Goal: Find specific page/section: Find specific page/section

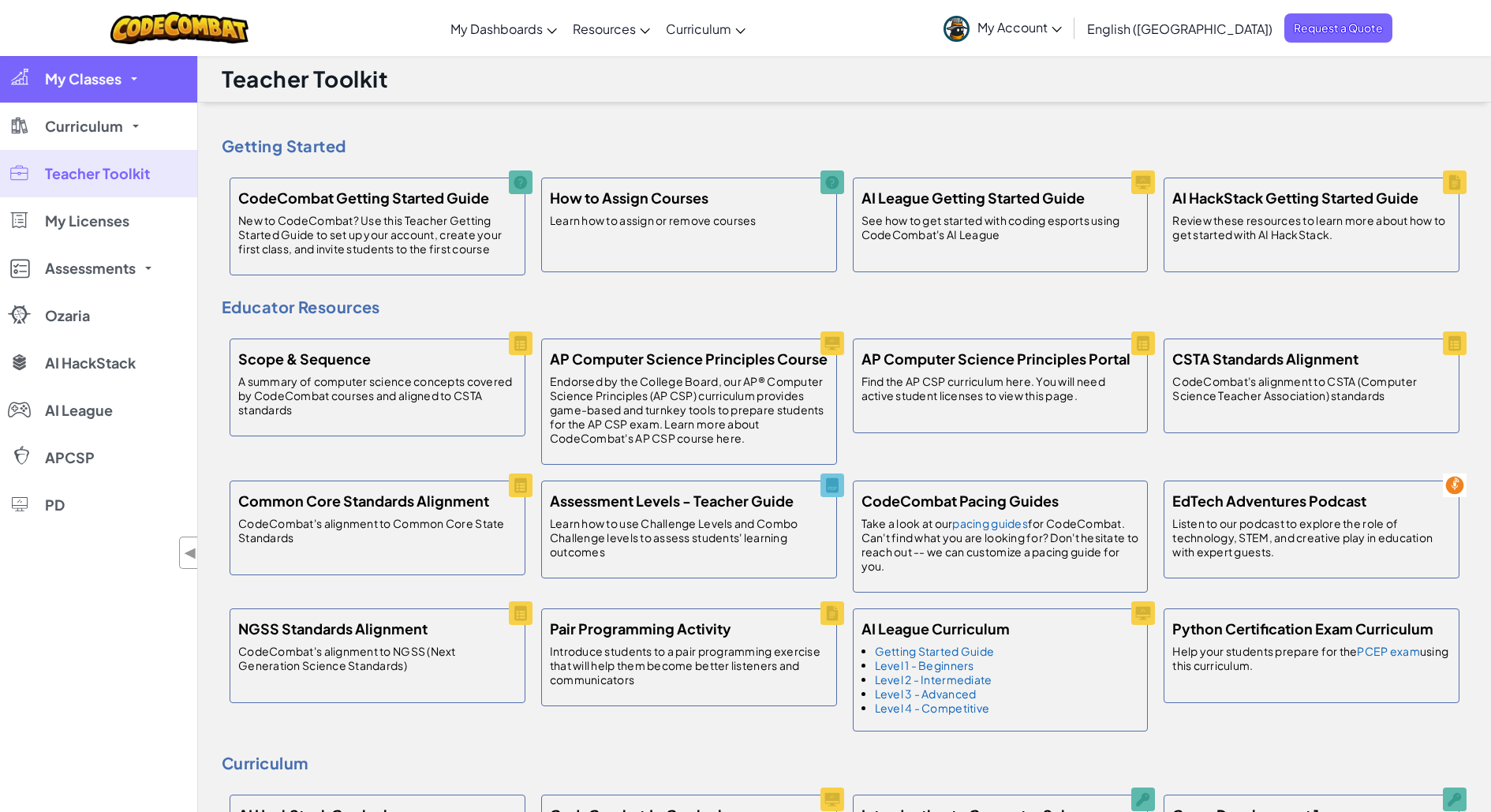
click at [119, 84] on span "My Classes" at bounding box center [83, 79] width 76 height 14
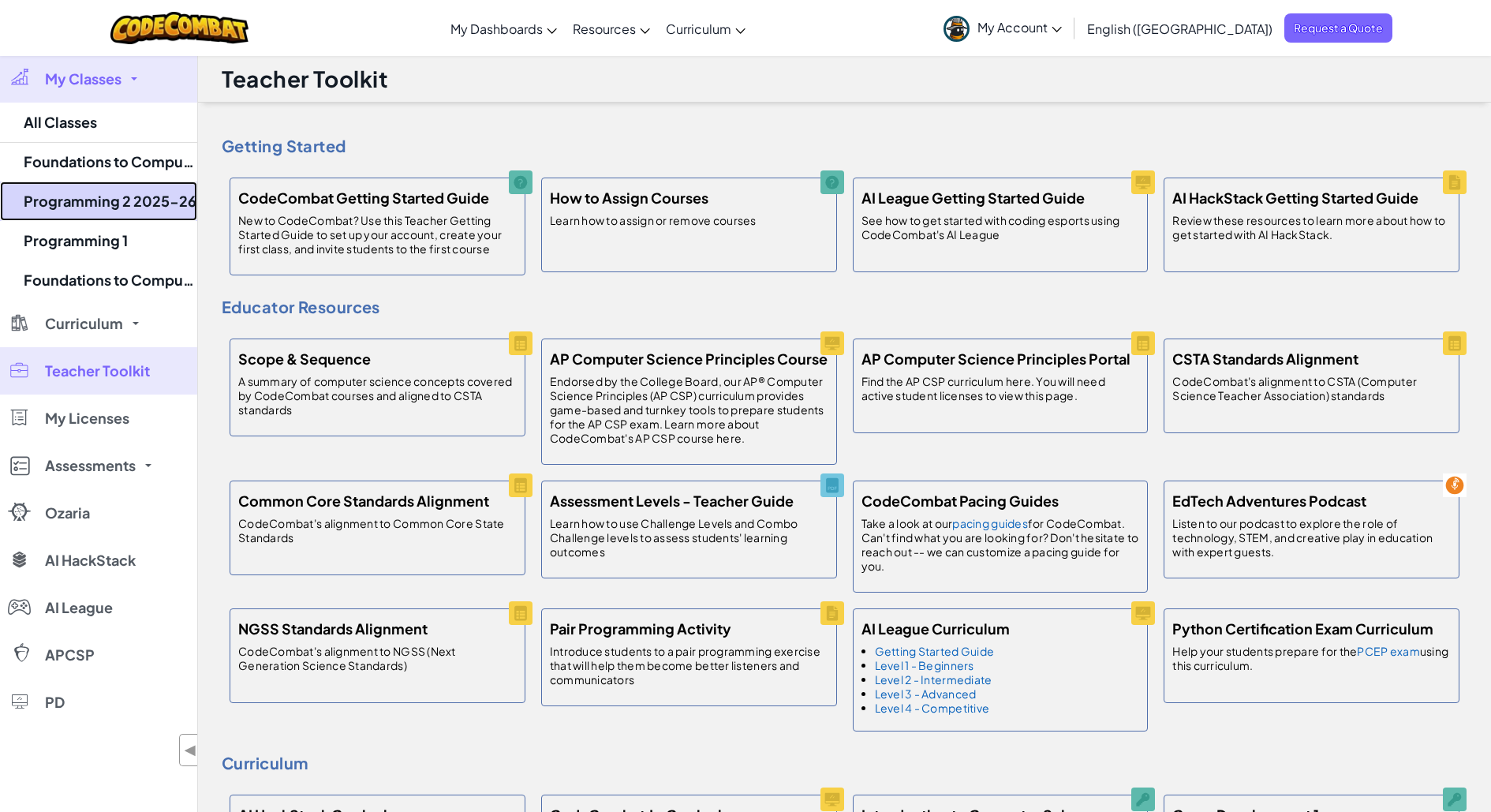
click at [135, 198] on link "Programming 2 2025-26" at bounding box center [99, 202] width 197 height 40
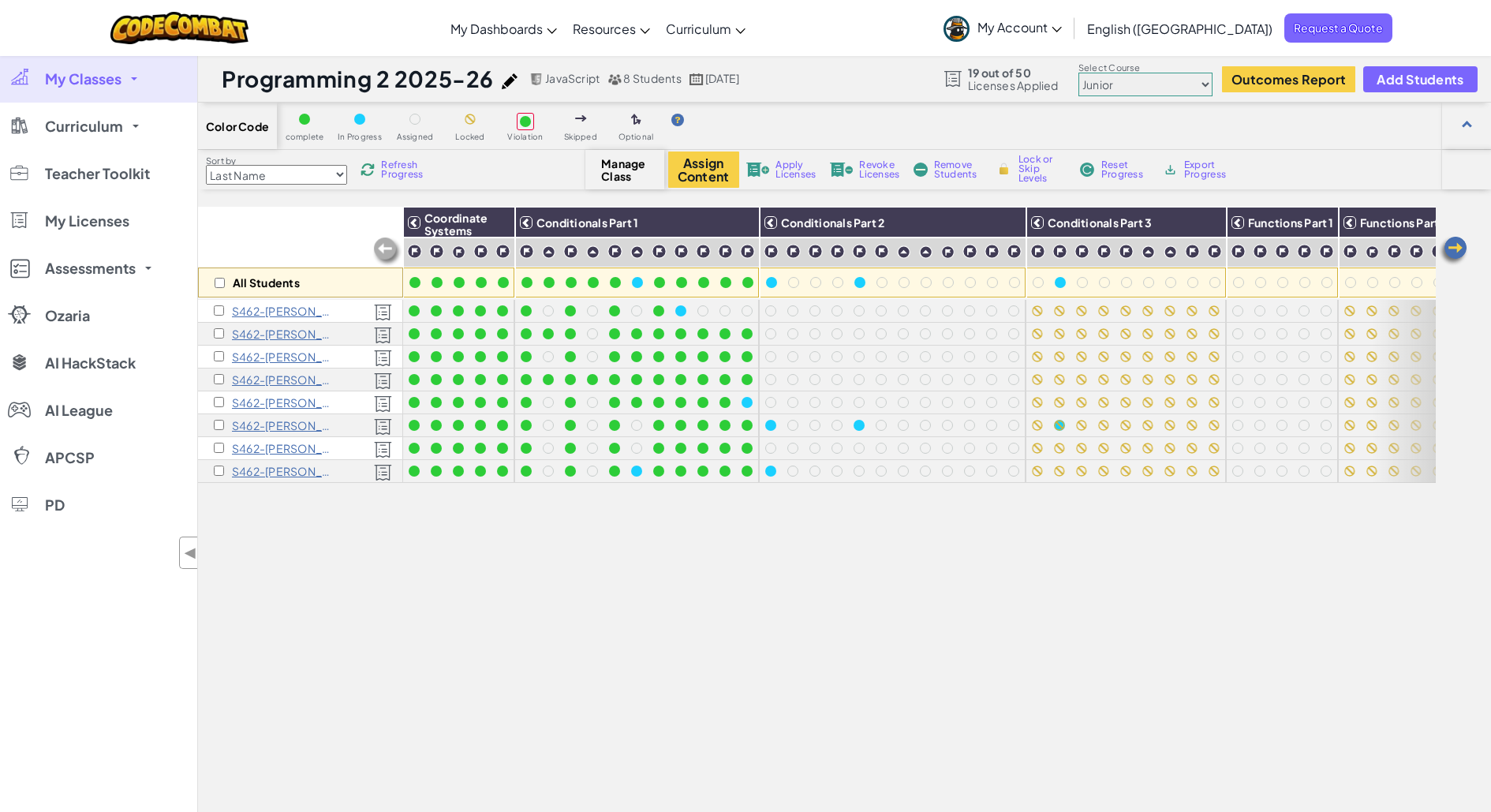
click at [1095, 628] on div "All Students Coordinate Systems Conditionals Part 1 Conditionals Part 2 Conditi…" at bounding box center [817, 573] width 1238 height 733
